Goal: Navigation & Orientation: Understand site structure

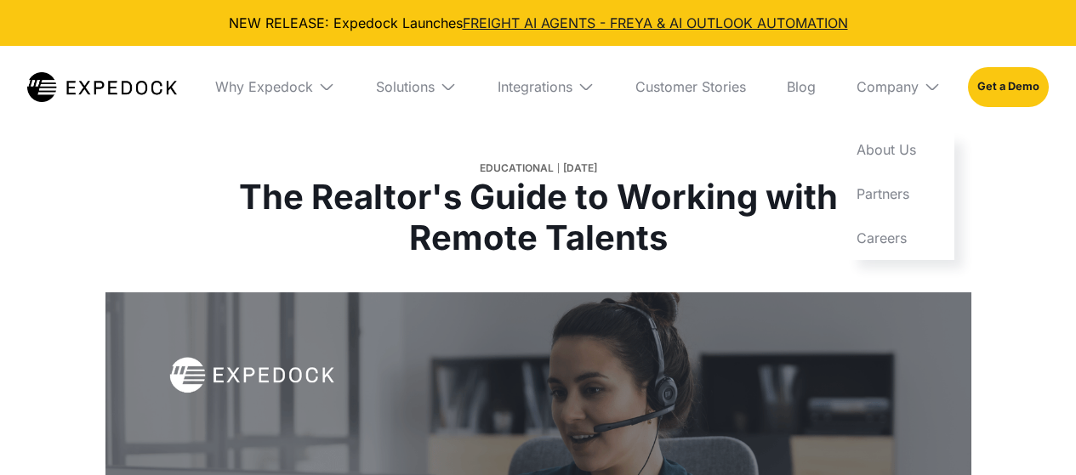
select select
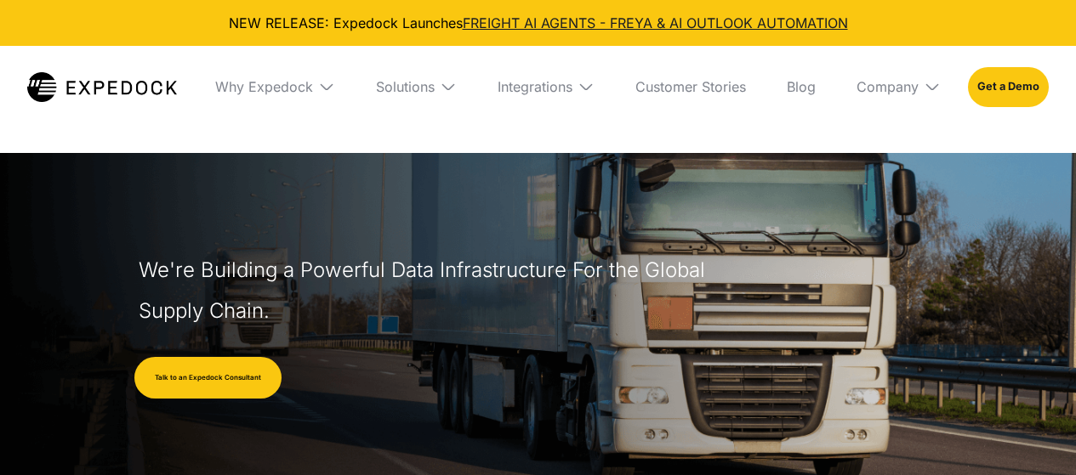
select select
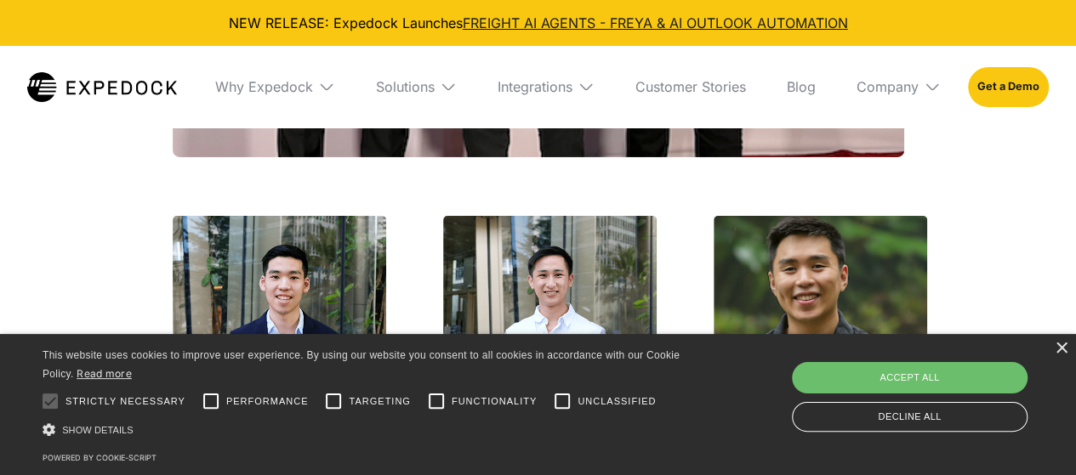
scroll to position [2899, 0]
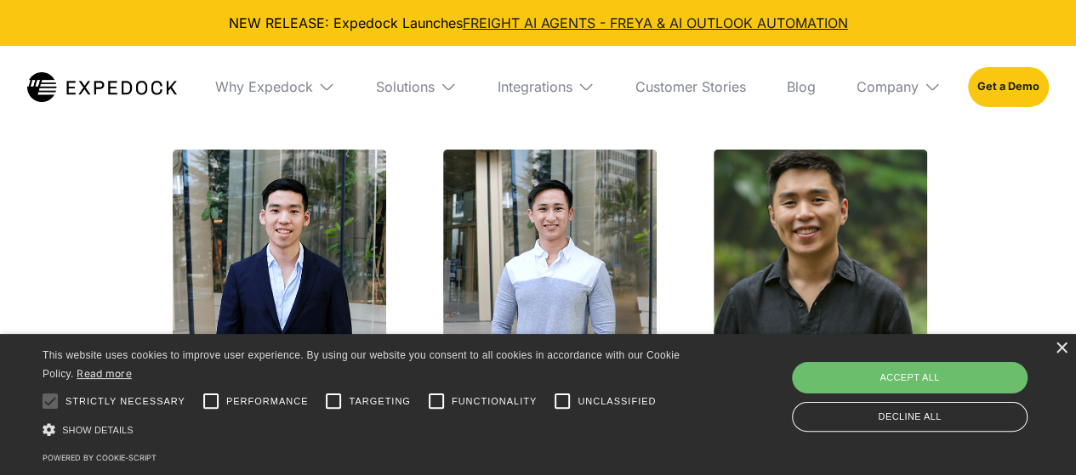
click at [1067, 351] on div "× This website uses cookies to improve user experience. By using our website yo…" at bounding box center [538, 404] width 1076 height 141
click at [1060, 351] on div "×" at bounding box center [1060, 349] width 13 height 13
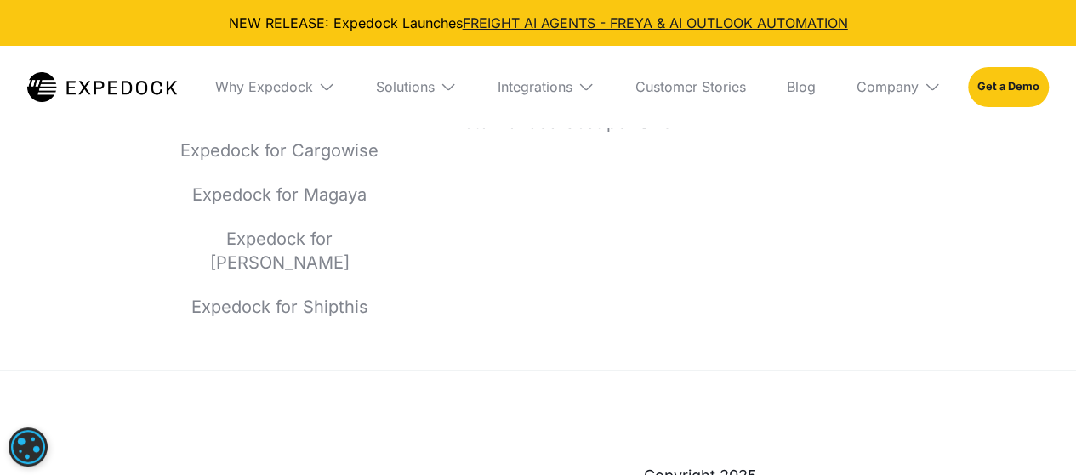
scroll to position [7650, 0]
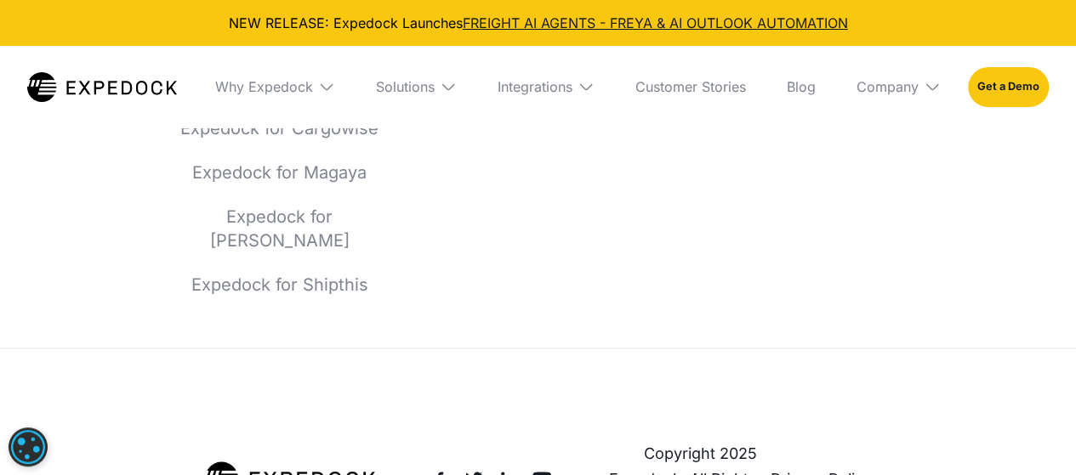
click at [803, 466] on link "Privacy Policy" at bounding box center [820, 479] width 101 height 26
click at [544, 468] on img at bounding box center [541, 478] width 20 height 20
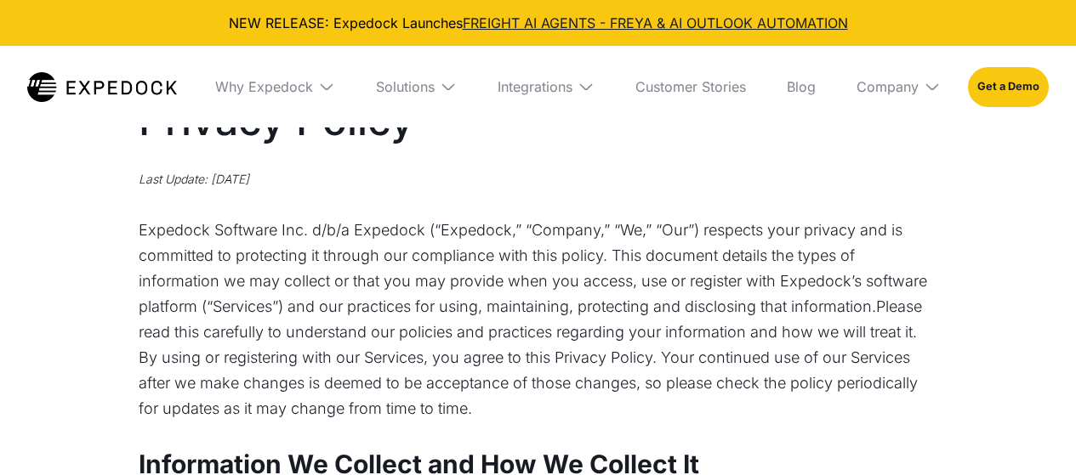
select select
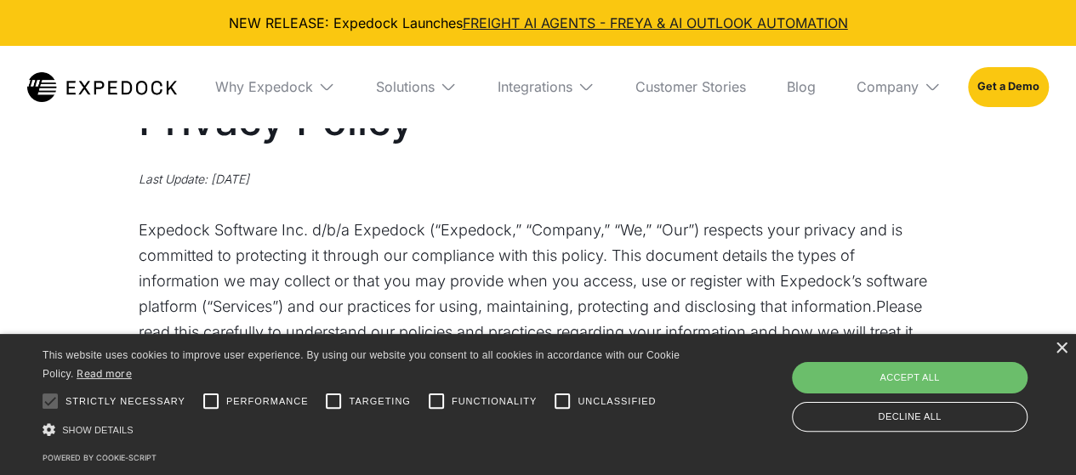
click at [573, 132] on div "Privacy Policy" at bounding box center [538, 121] width 799 height 54
